Goal: Transaction & Acquisition: Purchase product/service

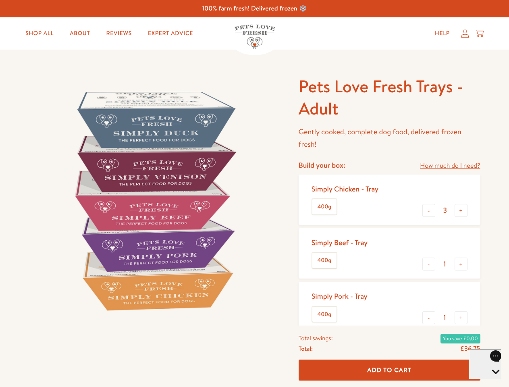
click at [254, 193] on img at bounding box center [154, 200] width 250 height 250
click at [449, 166] on link "How much do I need?" at bounding box center [450, 165] width 60 height 11
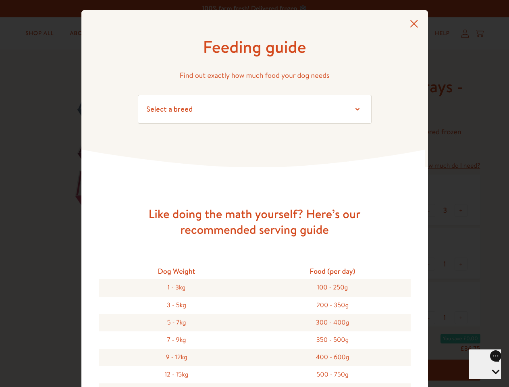
click at [428, 210] on div "Feeding guide Find out exactly how much food your dog needs Select a breed Affe…" at bounding box center [254, 193] width 509 height 387
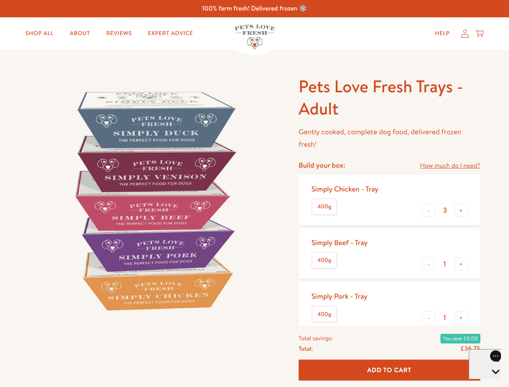
click at [461, 210] on button "+" at bounding box center [460, 210] width 13 height 13
type input "4"
click at [428, 264] on button "-" at bounding box center [428, 263] width 13 height 13
click at [461, 264] on button "+" at bounding box center [460, 263] width 13 height 13
type input "1"
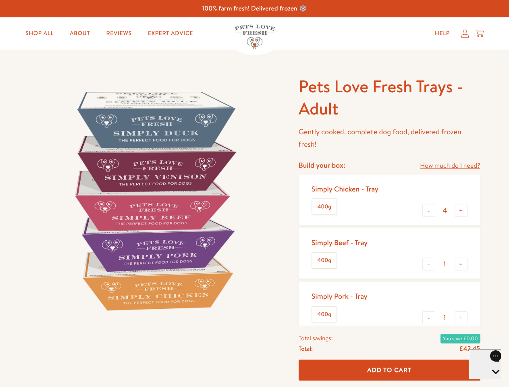
click at [428, 317] on button "-" at bounding box center [428, 317] width 13 height 13
click at [461, 317] on button "+" at bounding box center [460, 317] width 13 height 13
type input "1"
click at [389, 370] on span "Add To Cart" at bounding box center [389, 369] width 44 height 8
click at [491, 381] on icon "Open gorgias live chat" at bounding box center [495, 385] width 8 height 8
